Goal: Information Seeking & Learning: Learn about a topic

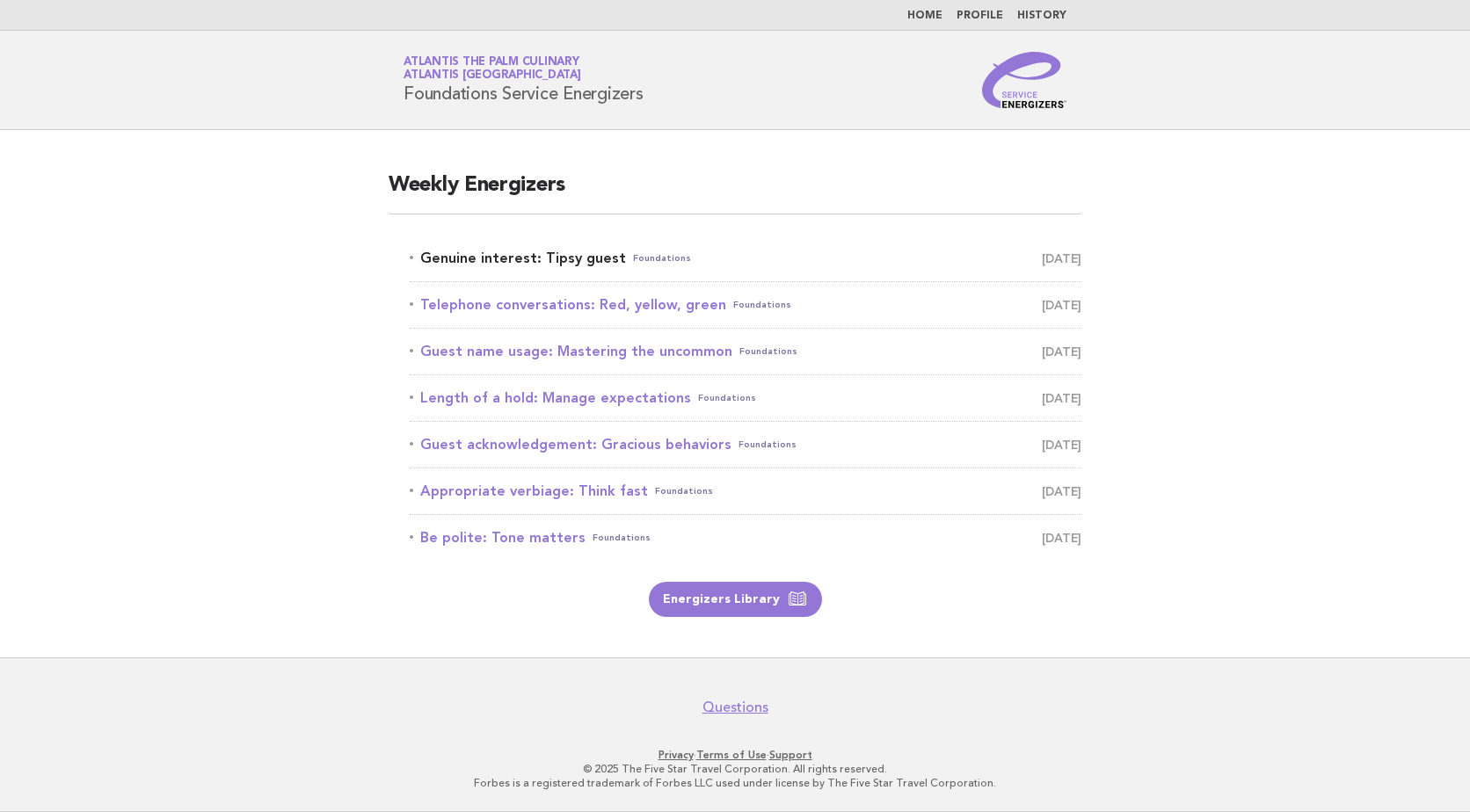
click at [605, 267] on link "Genuine interest: Tipsy guest Foundations September 14" at bounding box center [745, 258] width 672 height 25
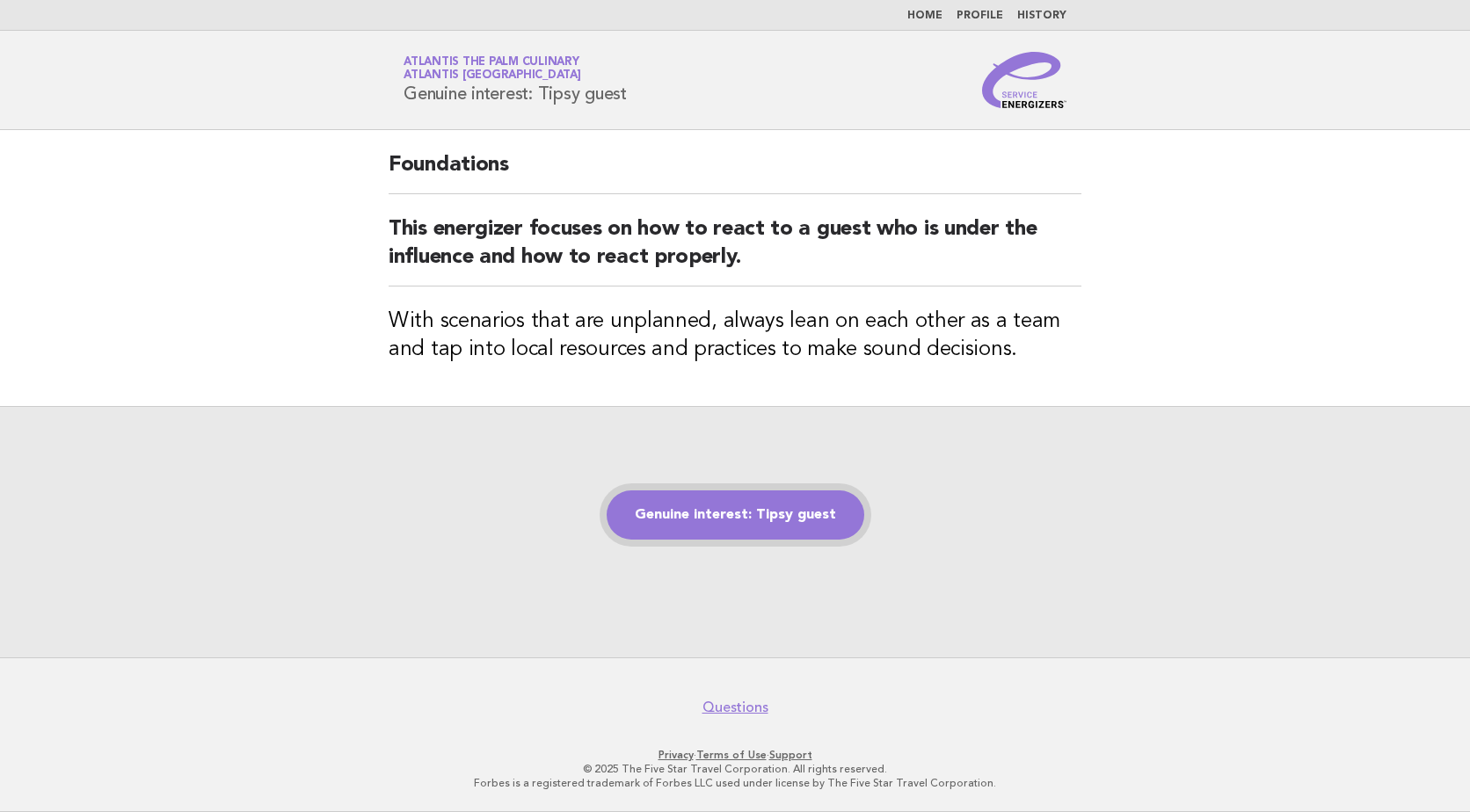
click at [789, 510] on link "Genuine interest: Tipsy guest" at bounding box center [735, 515] width 258 height 49
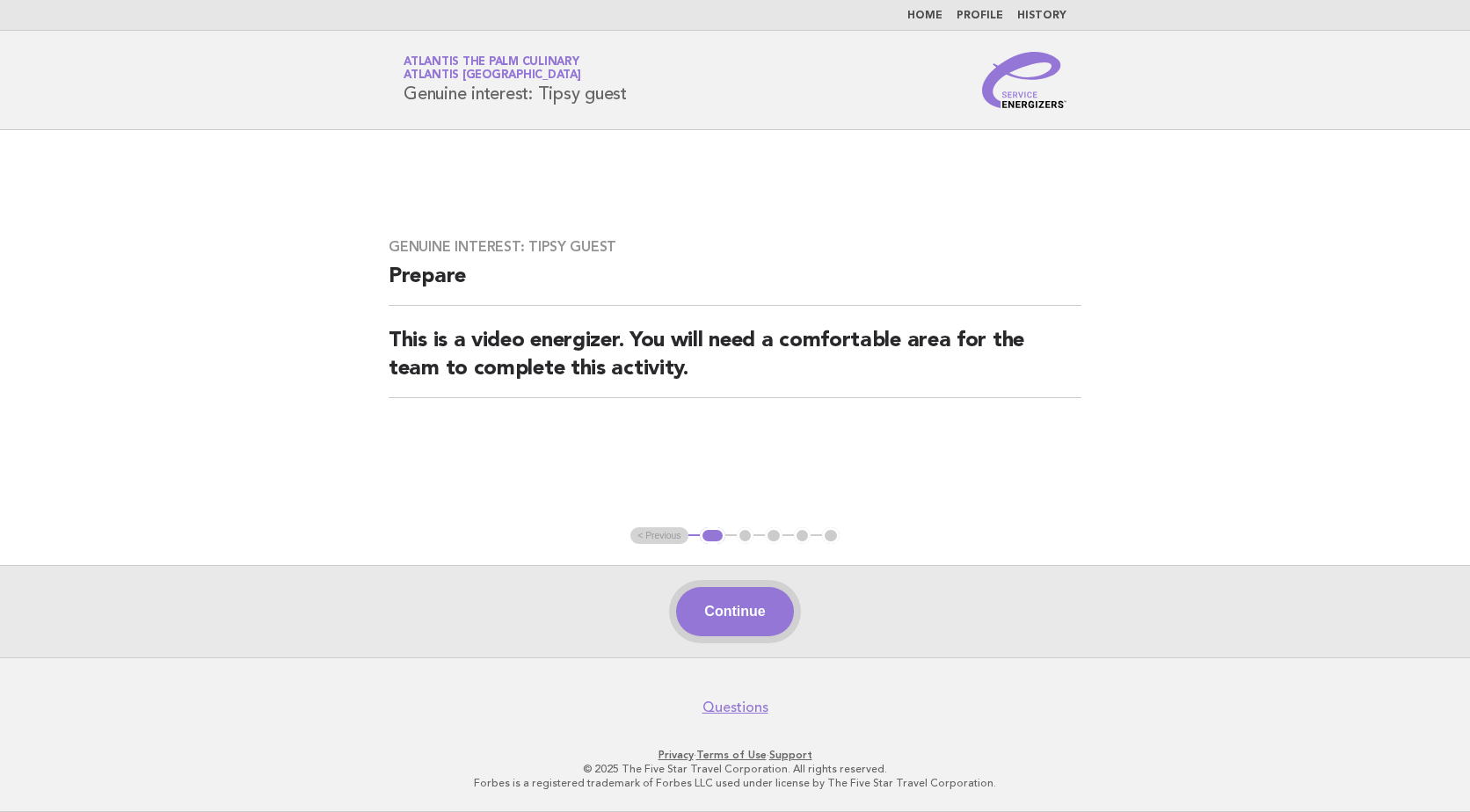
click at [766, 613] on button "Continue" at bounding box center [735, 612] width 117 height 49
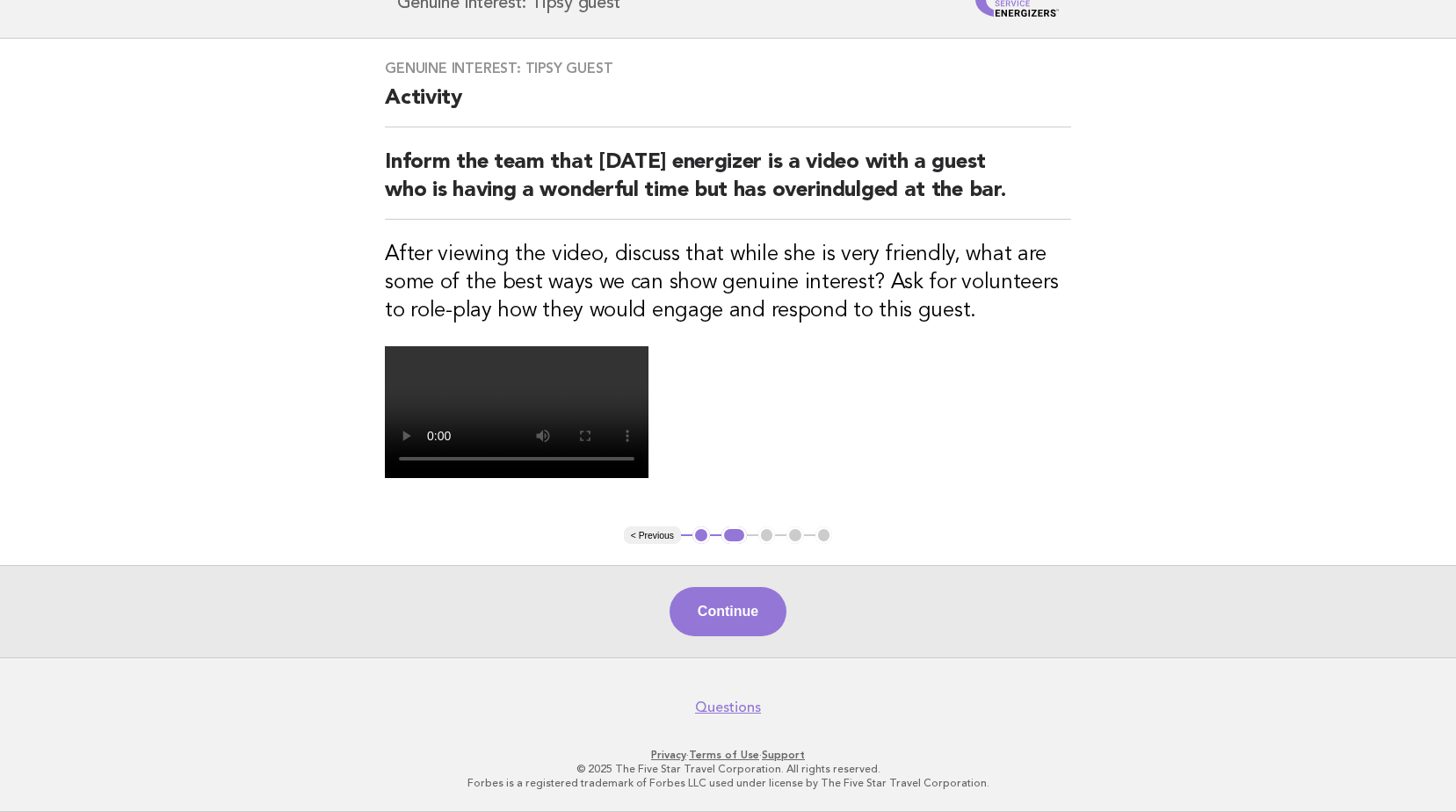
scroll to position [174, 0]
click at [700, 637] on button "Continue" at bounding box center [728, 612] width 117 height 49
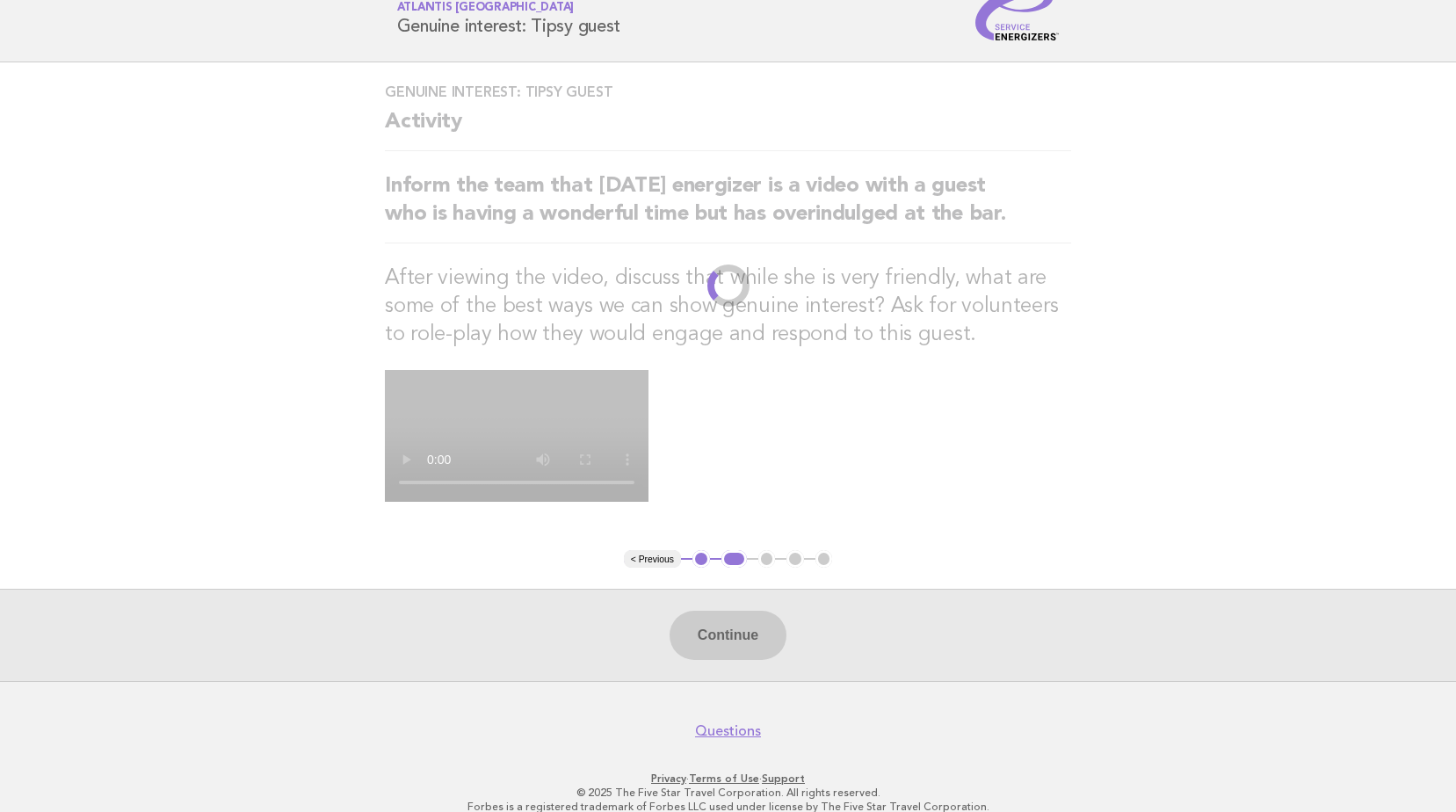
scroll to position [0, 0]
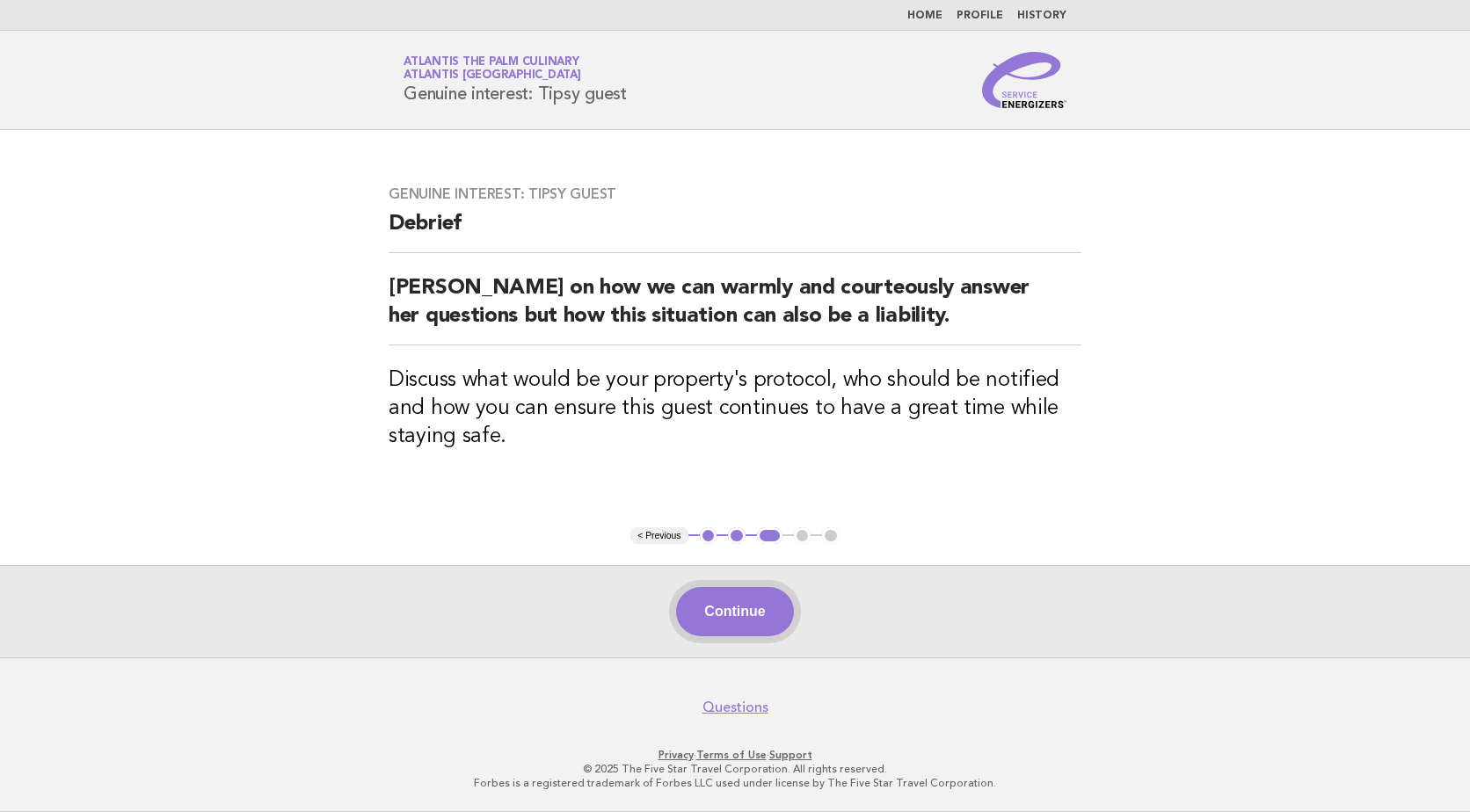
click at [777, 613] on button "Continue" at bounding box center [735, 612] width 117 height 49
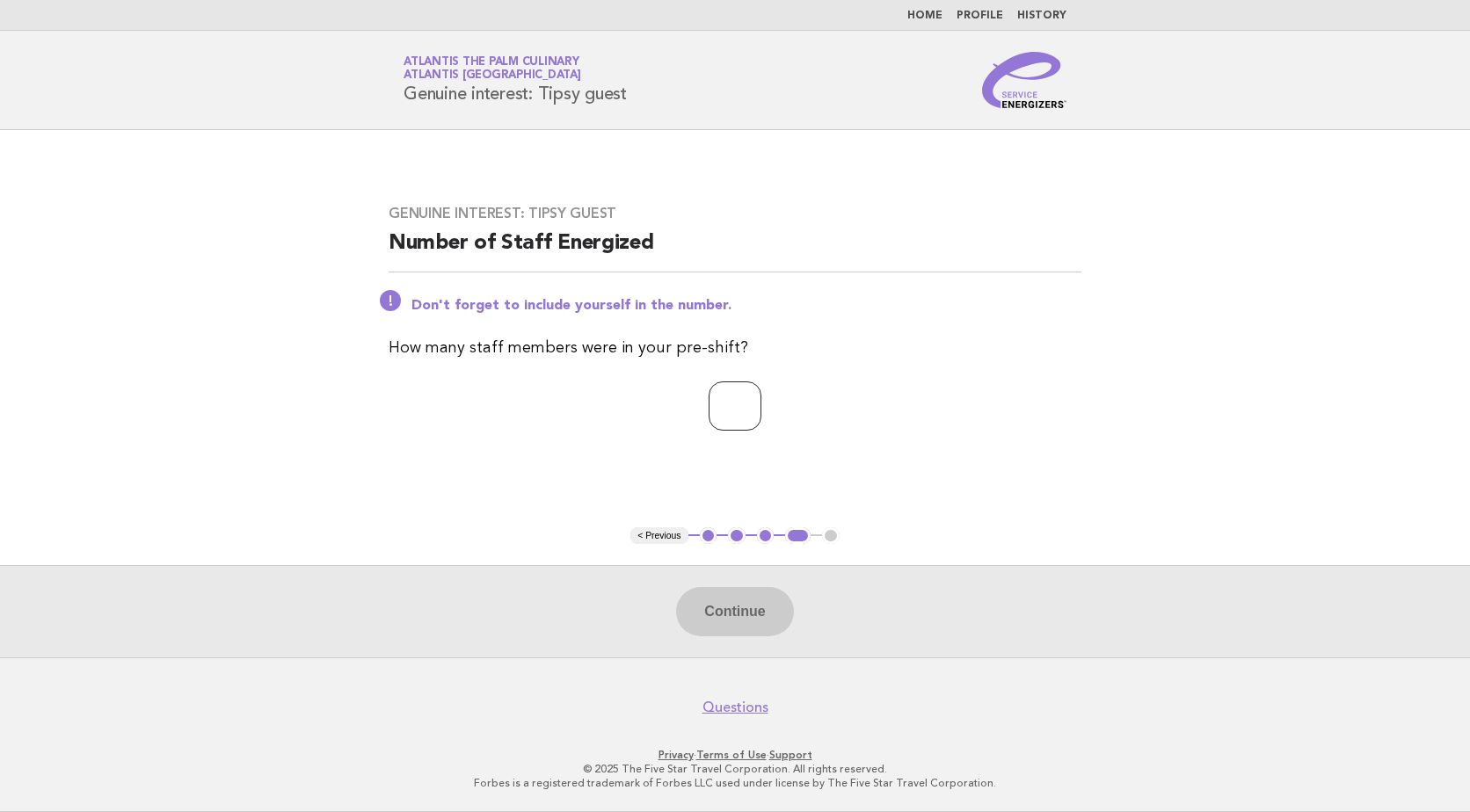
click at [731, 409] on input "number" at bounding box center [735, 406] width 53 height 49
type input "**"
click at [784, 617] on button "Continue" at bounding box center [735, 612] width 117 height 49
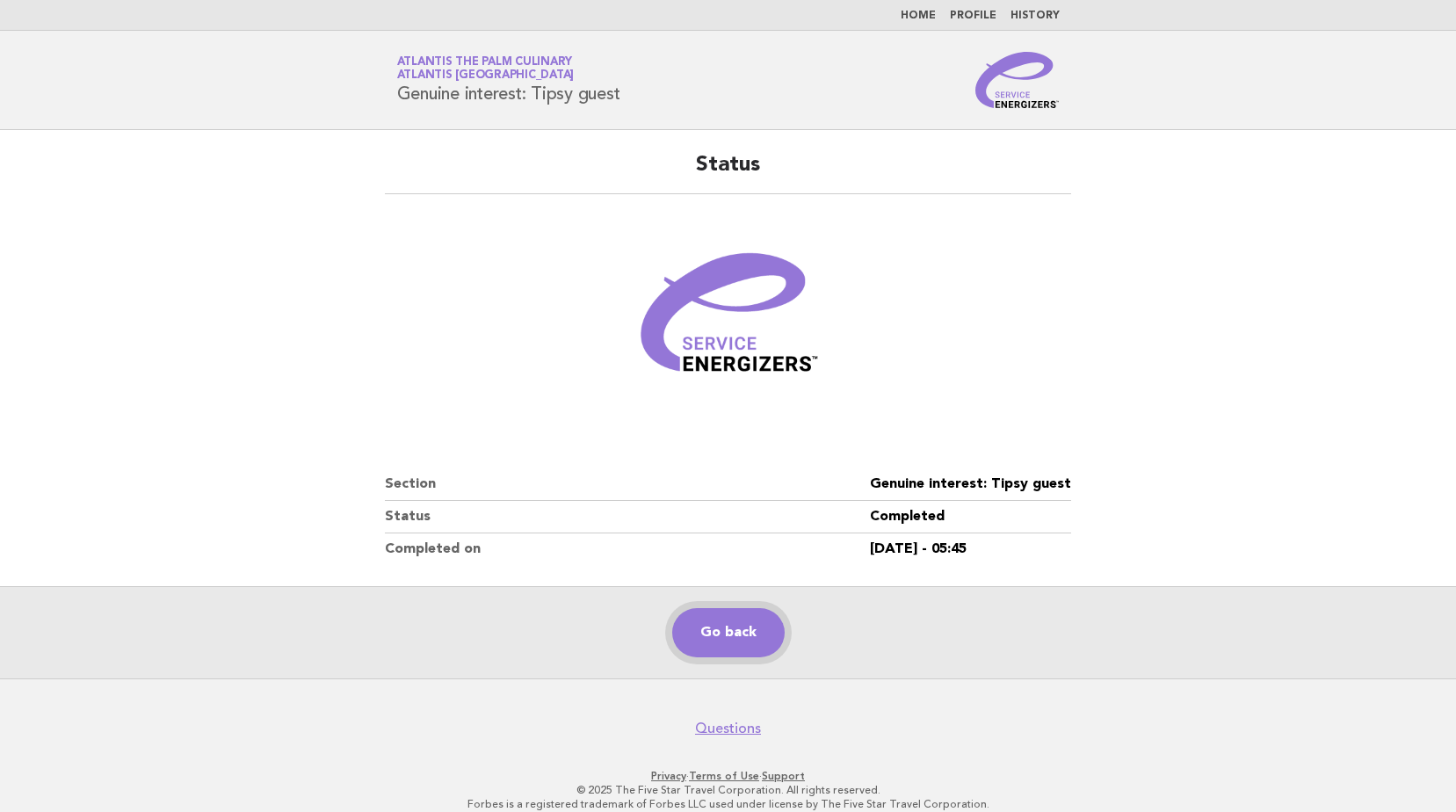
click at [722, 640] on link "Go back" at bounding box center [728, 633] width 112 height 49
